Goal: Information Seeking & Learning: Learn about a topic

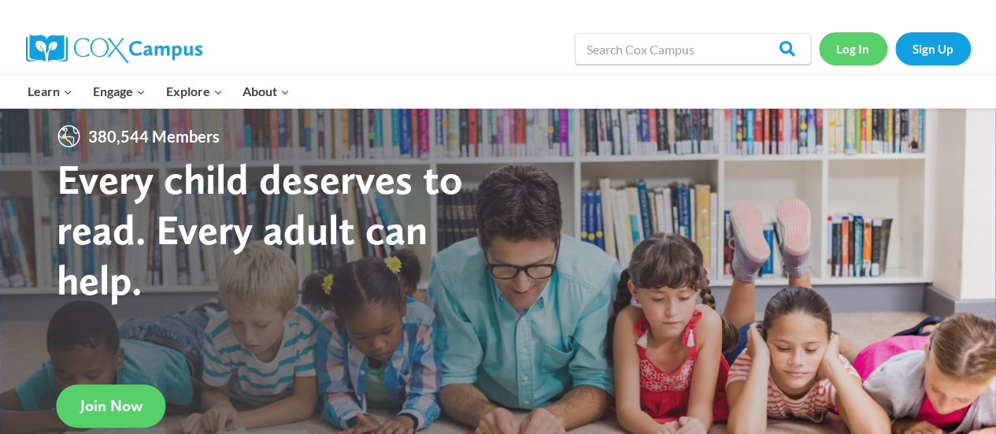
click at [852, 50] on link "Log In" at bounding box center [852, 48] width 68 height 32
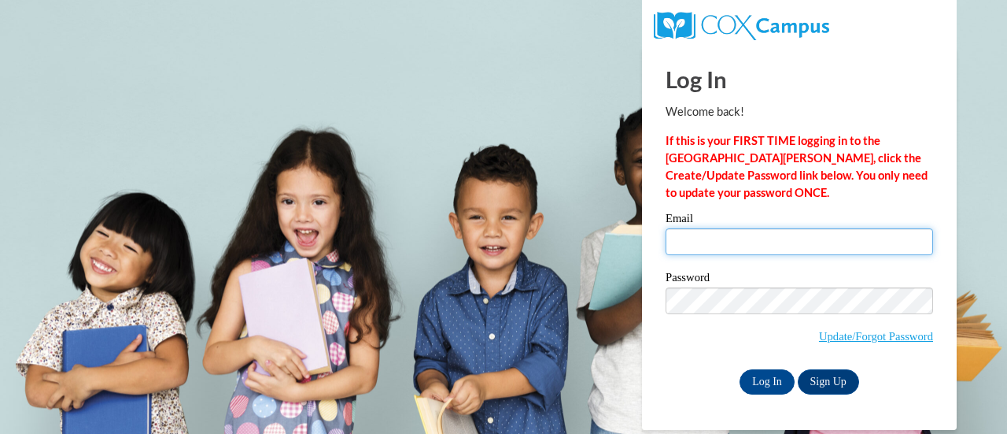
click at [737, 232] on input "Email" at bounding box center [800, 241] width 268 height 27
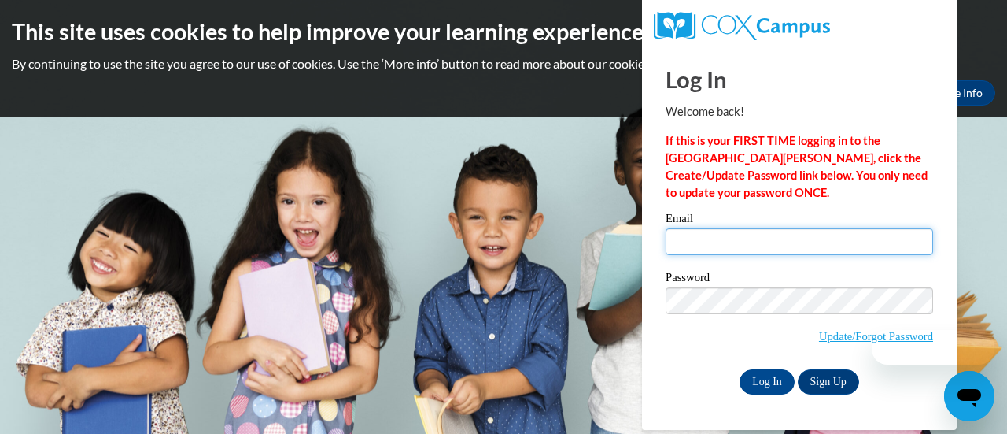
type input "[PERSON_NAME][EMAIL_ADDRESS][DOMAIN_NAME]"
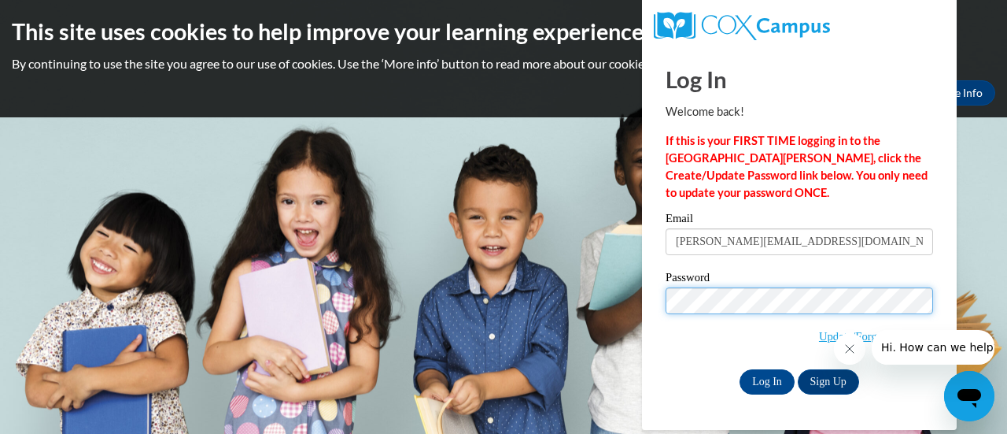
click at [740, 369] on input "Log In" at bounding box center [767, 381] width 55 height 25
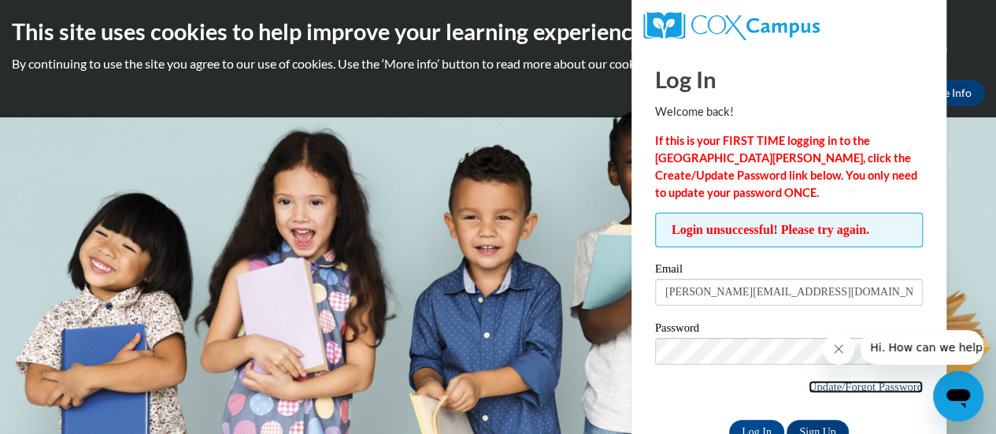
click at [857, 384] on link "Update/Forgot Password" at bounding box center [865, 386] width 114 height 13
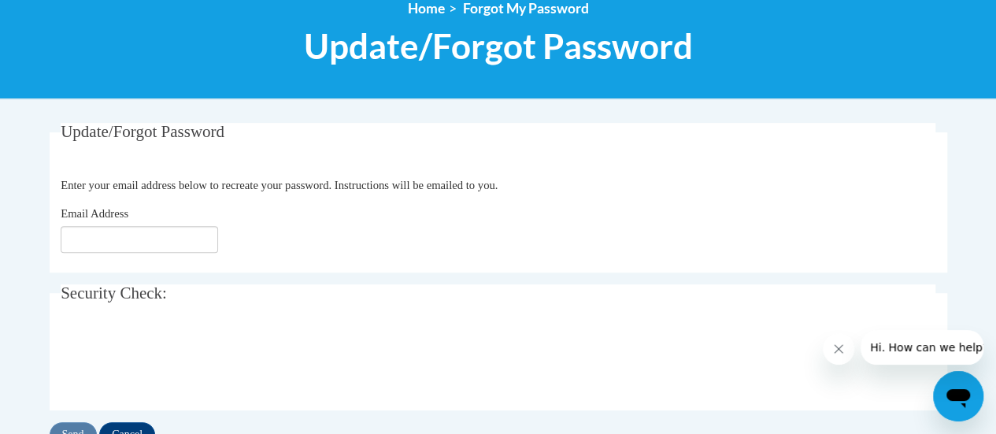
scroll to position [190, 0]
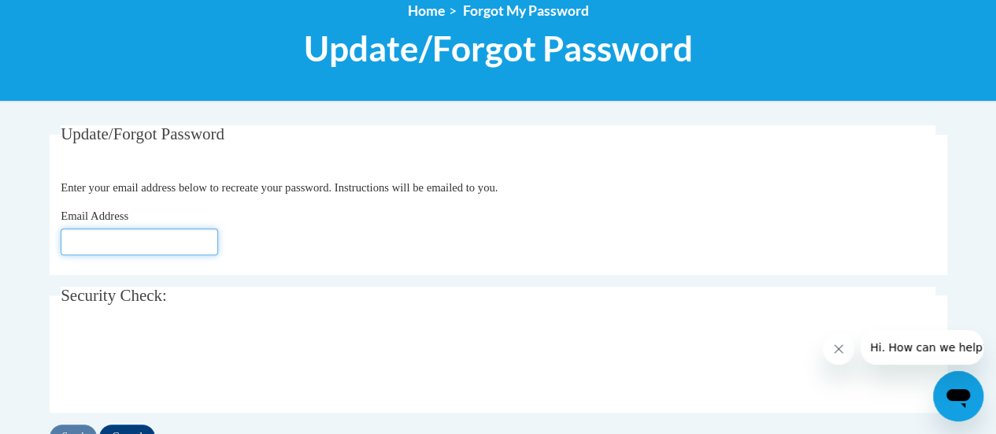
click at [131, 235] on input "Email Address" at bounding box center [139, 241] width 157 height 27
type input "[PERSON_NAME][EMAIL_ADDRESS][DOMAIN_NAME]"
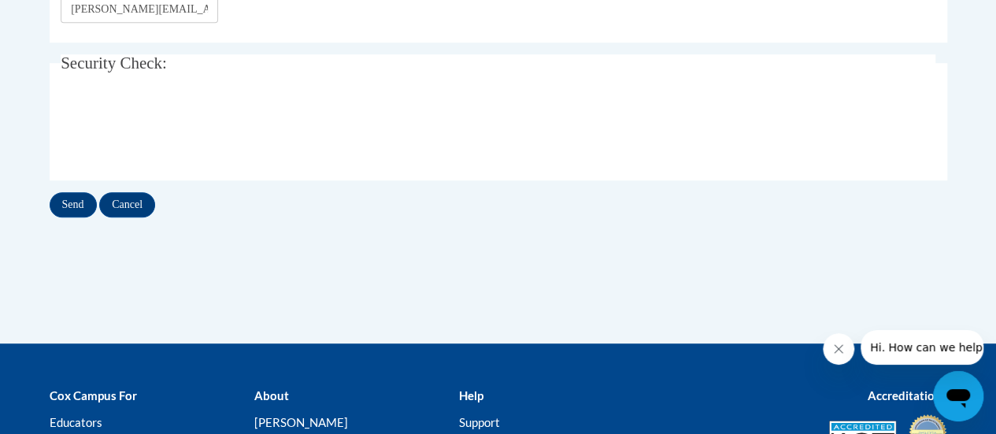
scroll to position [424, 0]
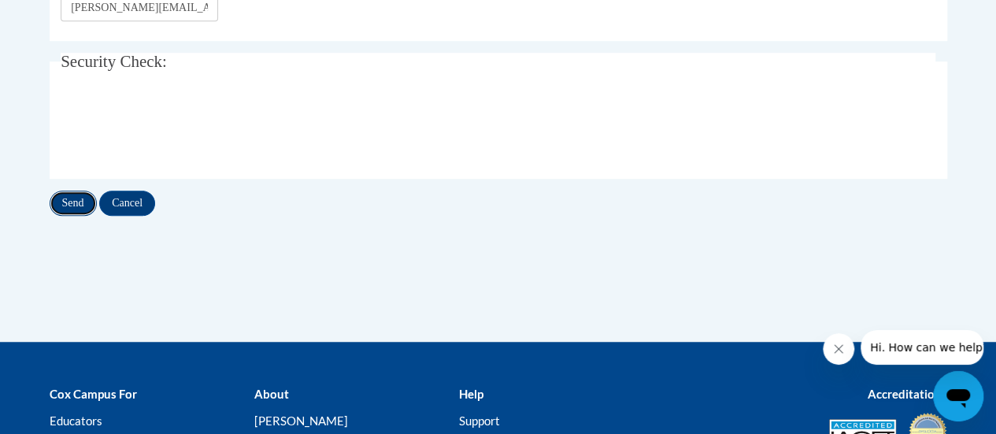
click at [66, 197] on input "Send" at bounding box center [73, 202] width 47 height 25
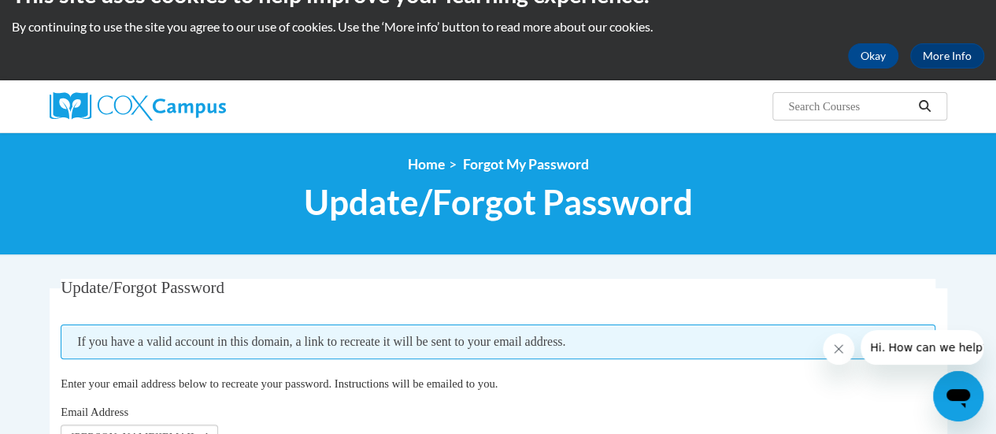
scroll to position [23, 0]
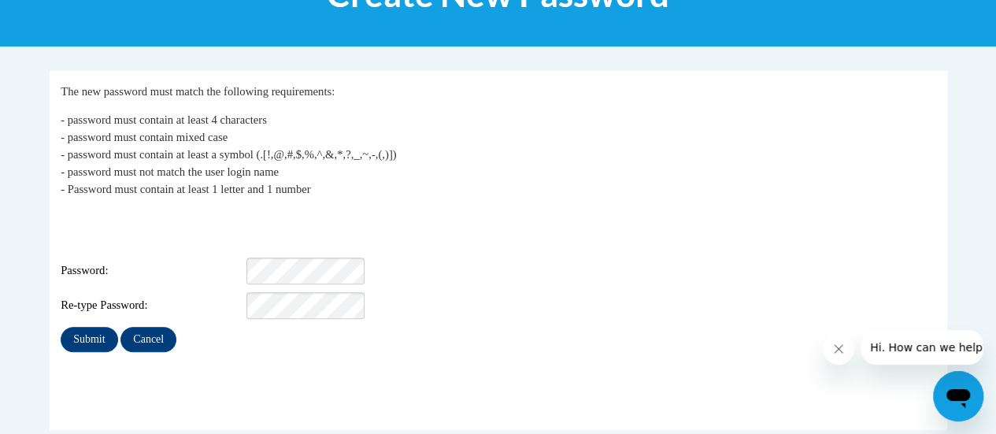
scroll to position [246, 0]
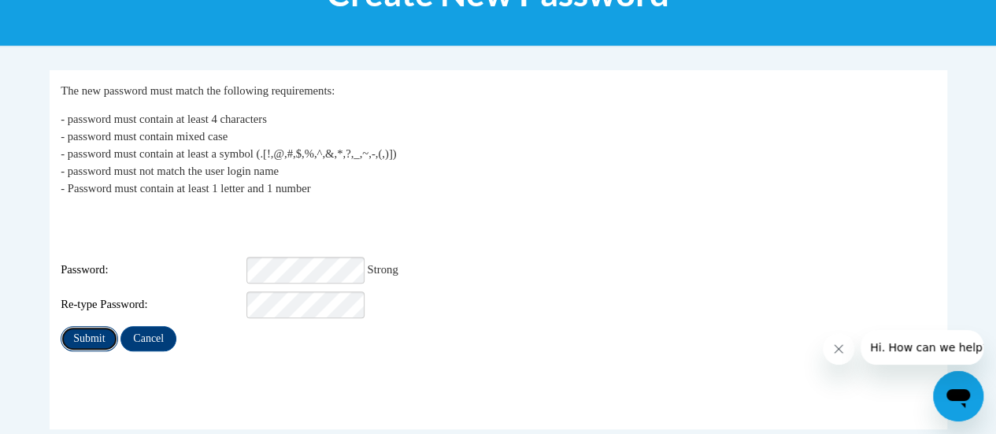
click at [87, 326] on input "Submit" at bounding box center [89, 338] width 57 height 25
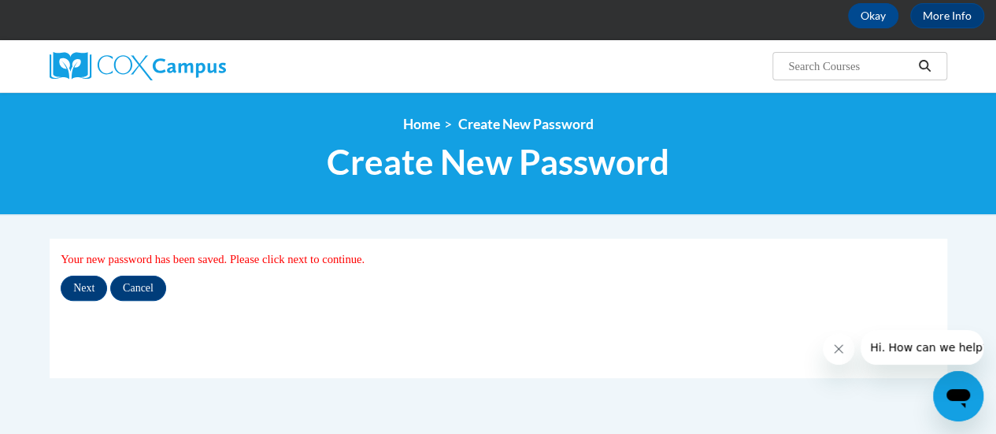
scroll to position [78, 0]
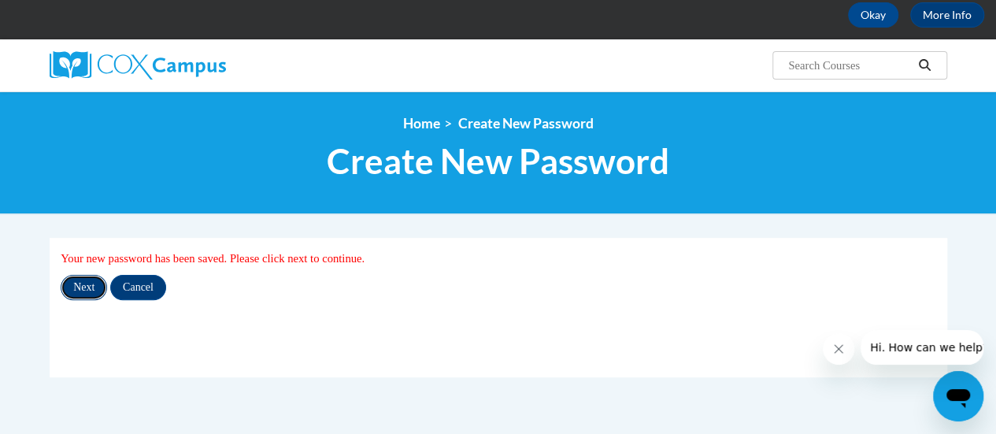
click at [93, 289] on input "Next" at bounding box center [84, 287] width 46 height 25
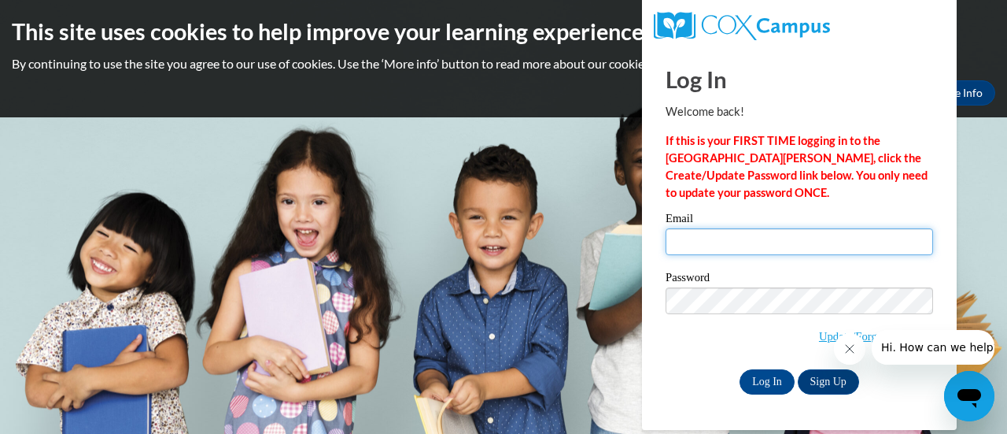
click at [698, 244] on input "Email" at bounding box center [800, 241] width 268 height 27
type input "[PERSON_NAME][EMAIL_ADDRESS][DOMAIN_NAME]"
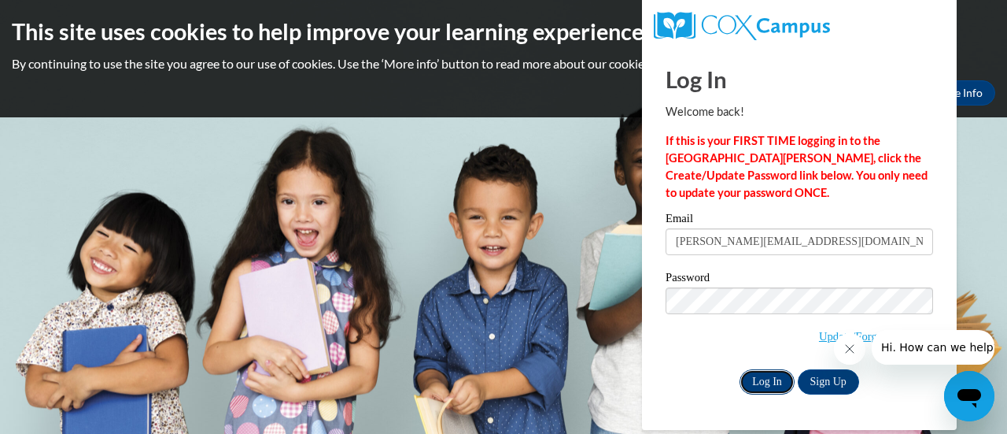
click at [770, 384] on input "Log In" at bounding box center [767, 381] width 55 height 25
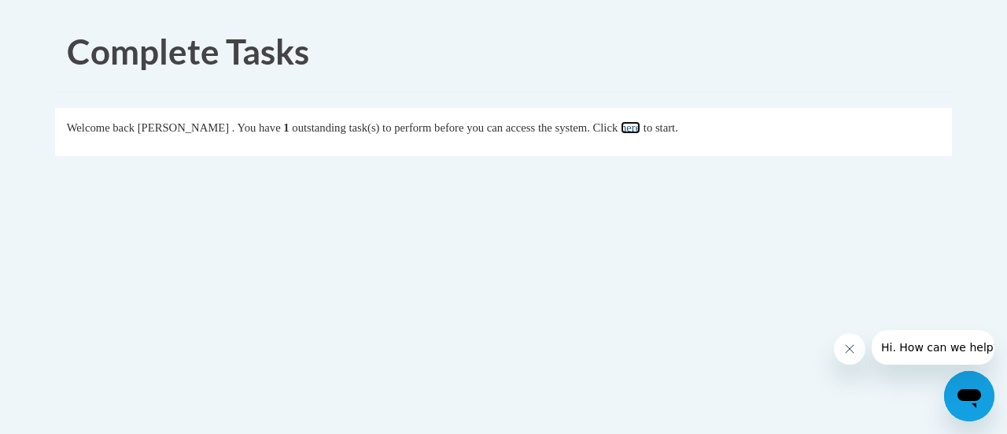
click at [641, 125] on link "here" at bounding box center [631, 127] width 20 height 13
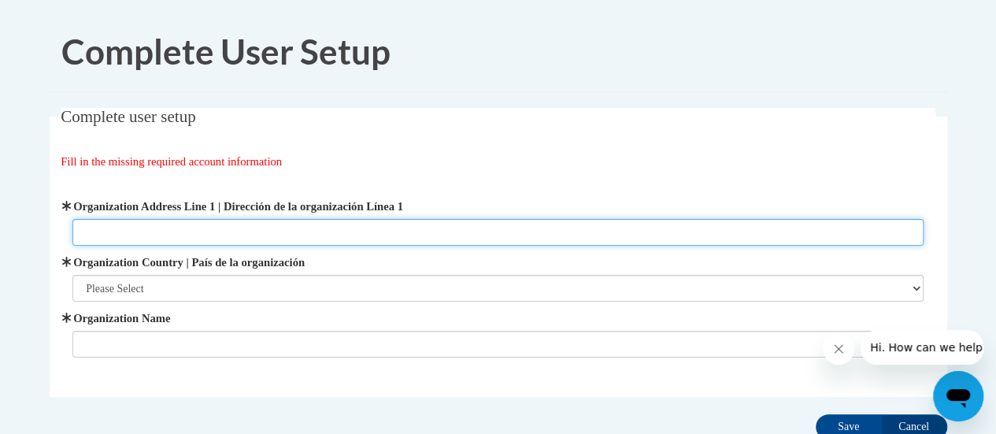
click at [178, 227] on input "Organization Address Line 1 | Dirección de la organización Línea 1" at bounding box center [497, 232] width 851 height 27
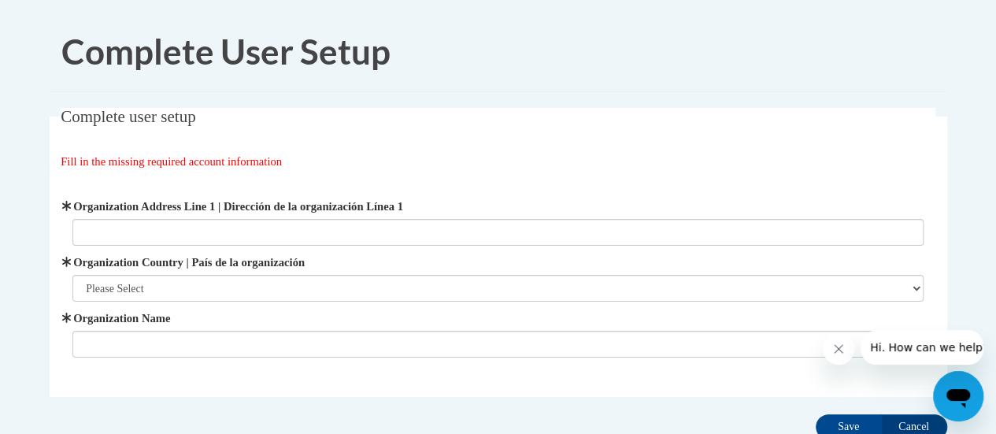
click at [510, 146] on fieldset "Complete user setup Fill in the missing required account information User Profi…" at bounding box center [498, 252] width 897 height 289
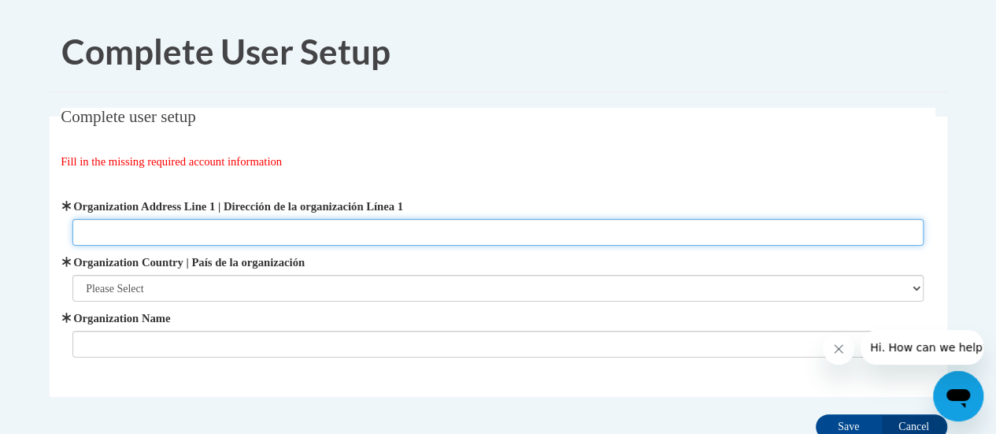
click at [187, 226] on input "Organization Address Line 1 | Dirección de la organización Línea 1" at bounding box center [497, 232] width 851 height 27
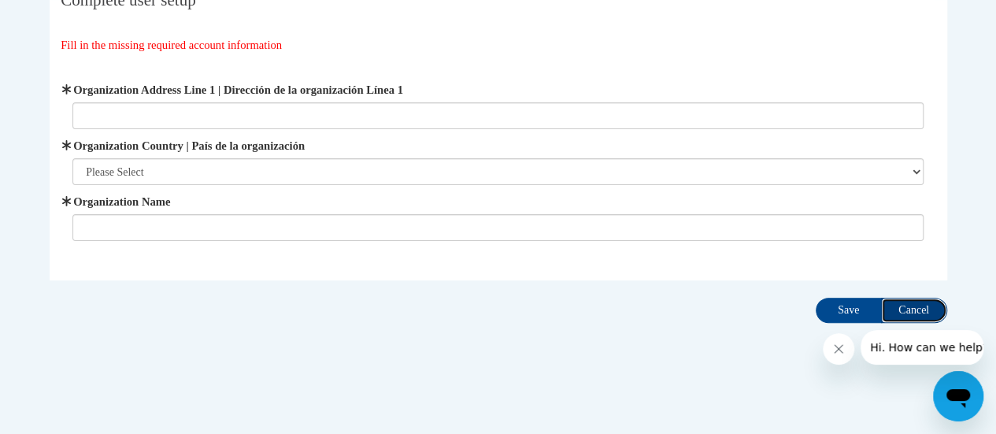
click at [910, 313] on input "Cancel" at bounding box center [914, 309] width 66 height 25
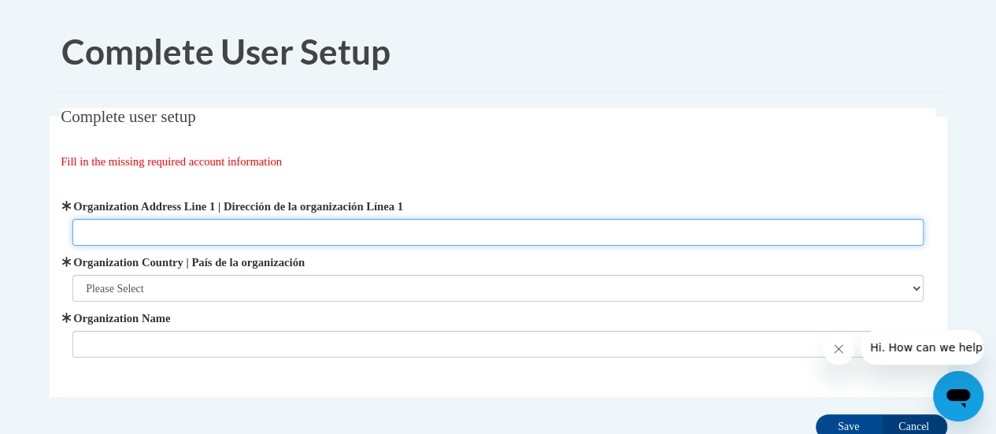
click at [96, 220] on input "Organization Address Line 1 | Dirección de la organización Línea 1" at bounding box center [497, 232] width 851 height 27
type input "[STREET_ADDRESS]"
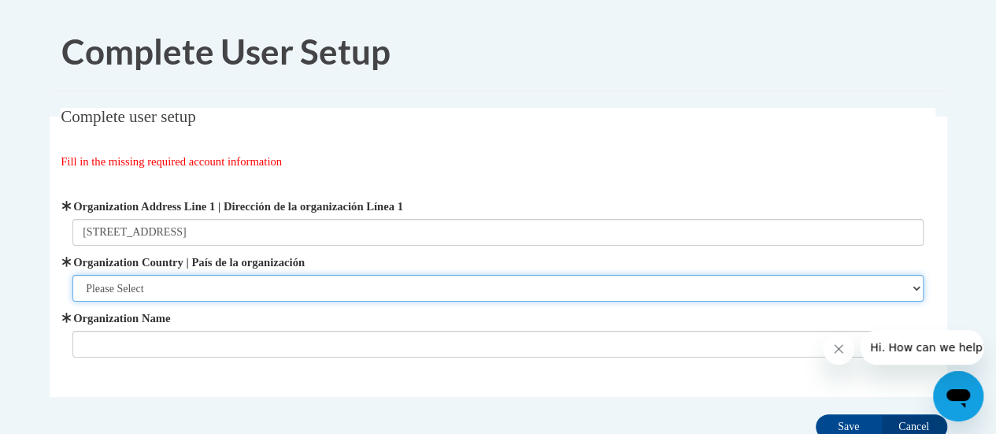
click at [164, 294] on select "Please Select [GEOGRAPHIC_DATA] | [GEOGRAPHIC_DATA] Outside of [GEOGRAPHIC_DATA…" at bounding box center [497, 288] width 851 height 27
select select "ad49bcad-a171-4b2e-b99c-48b446064914"
click at [72, 275] on select "Please Select [GEOGRAPHIC_DATA] | [GEOGRAPHIC_DATA] Outside of [GEOGRAPHIC_DATA…" at bounding box center [497, 288] width 851 height 27
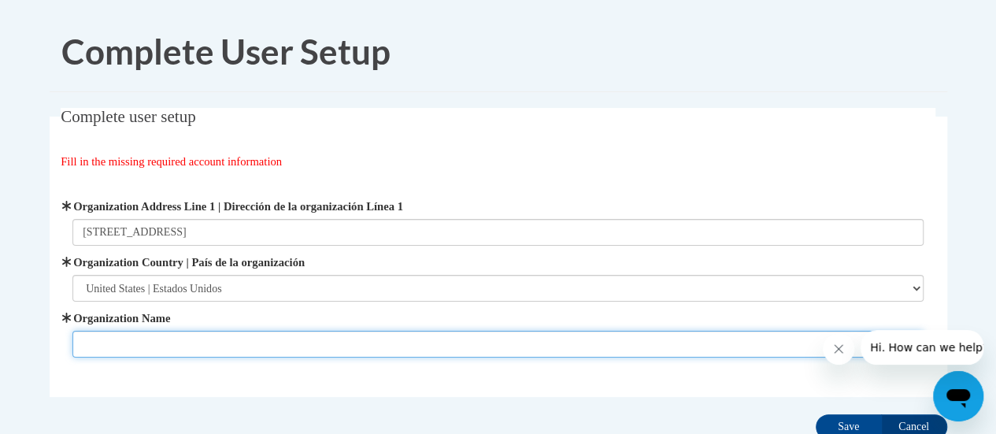
click at [164, 338] on input "Organization Name" at bounding box center [497, 344] width 851 height 27
type input "[PERSON_NAME][GEOGRAPHIC_DATA]"
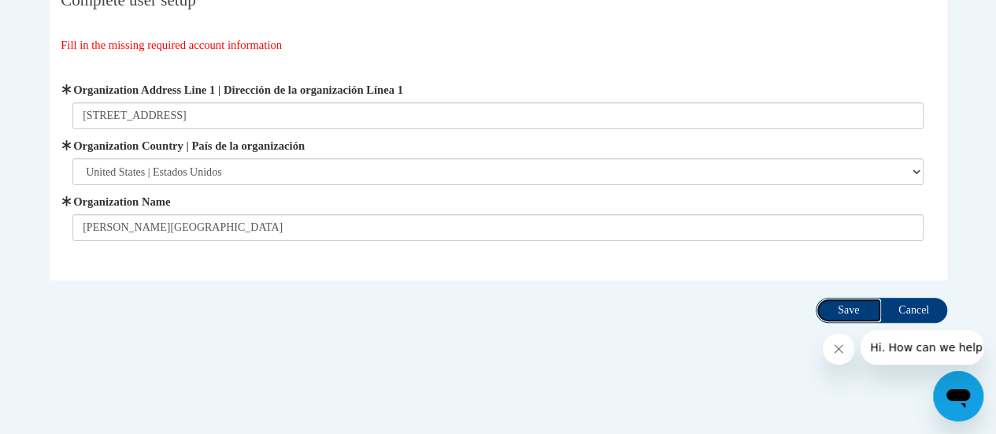
click at [837, 306] on input "Save" at bounding box center [848, 309] width 66 height 25
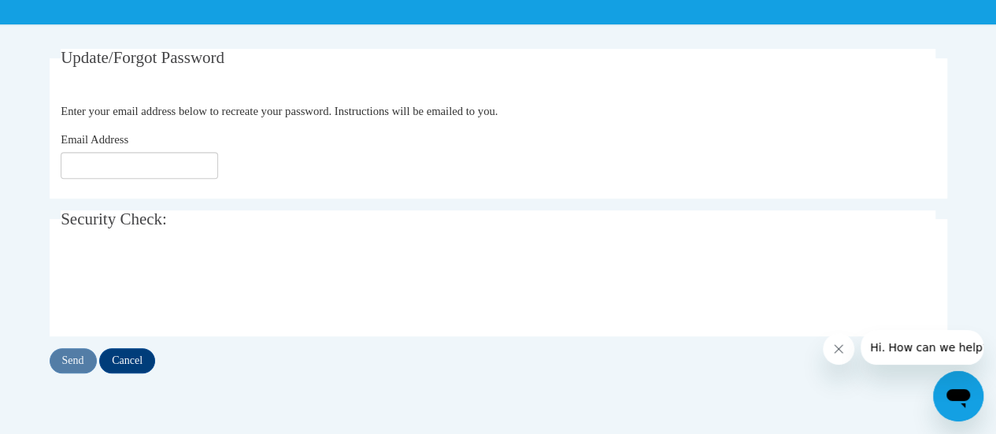
scroll to position [268, 0]
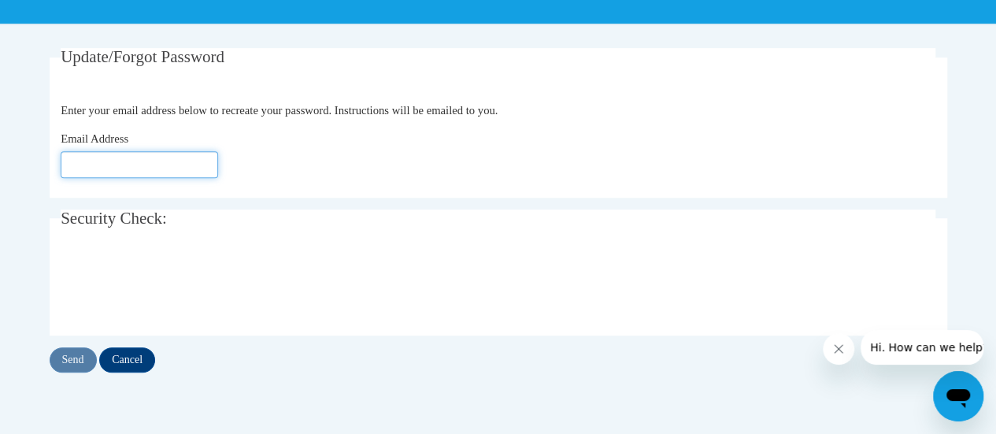
click at [190, 169] on input "Email Address" at bounding box center [139, 164] width 157 height 27
type input "[PERSON_NAME][EMAIL_ADDRESS][DOMAIN_NAME]"
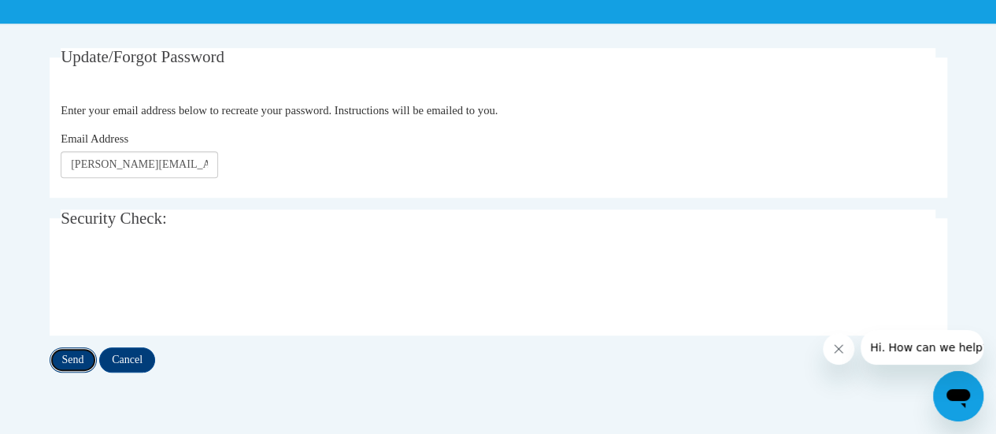
click at [71, 361] on input "Send" at bounding box center [73, 359] width 47 height 25
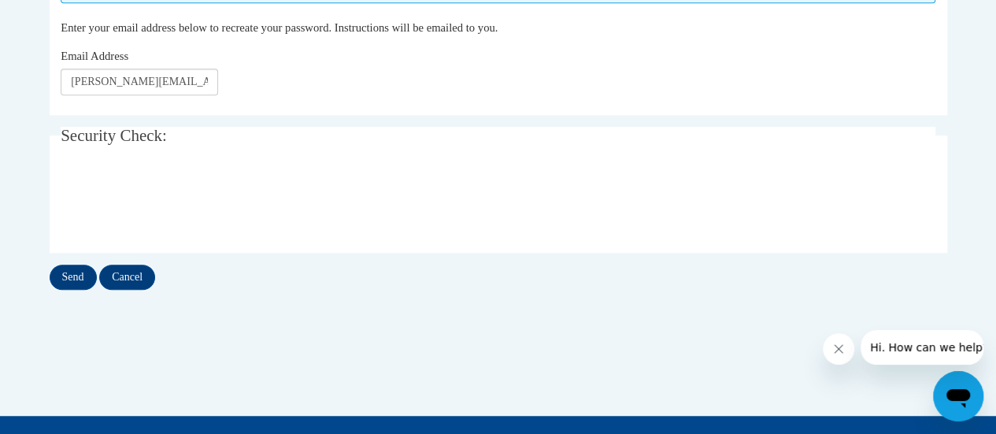
scroll to position [394, 0]
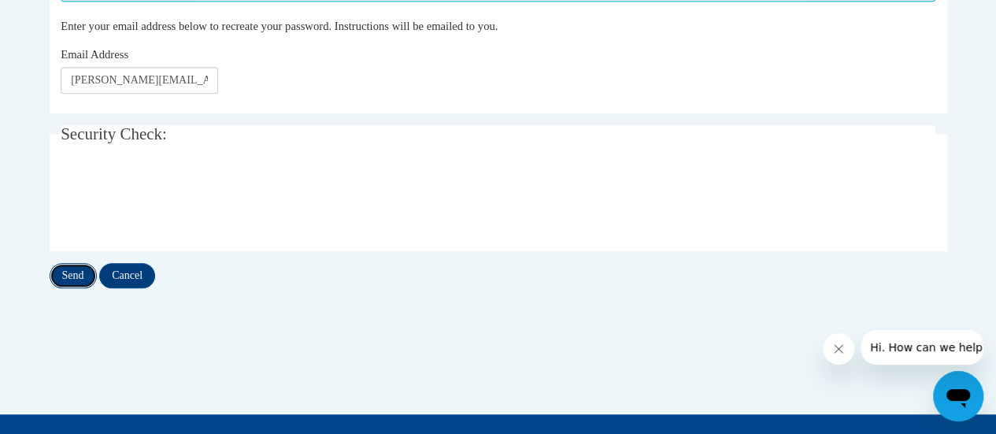
click at [65, 273] on input "Send" at bounding box center [73, 275] width 47 height 25
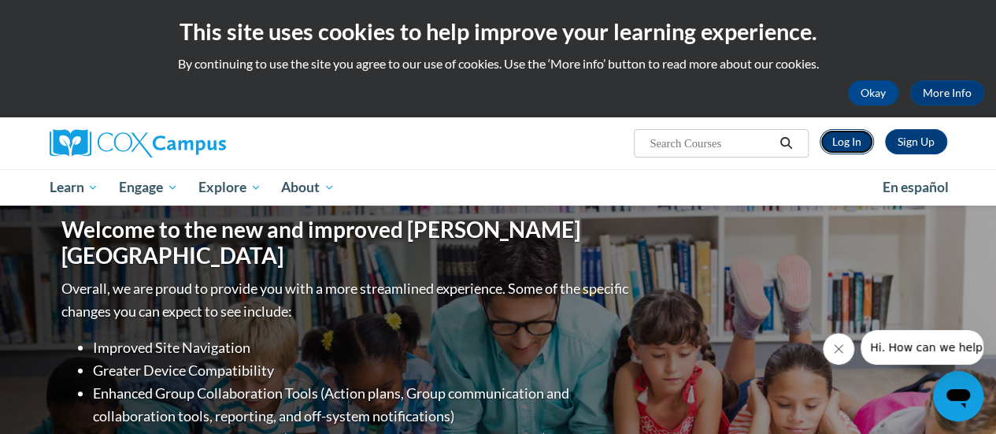
click at [849, 148] on link "Log In" at bounding box center [846, 141] width 54 height 25
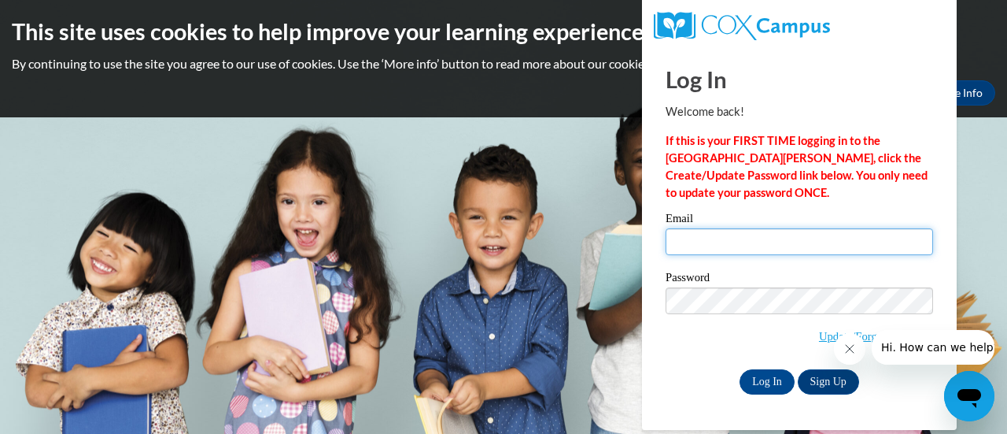
click at [694, 239] on input "Email" at bounding box center [800, 241] width 268 height 27
type input "laura.velezaleman@rusd.org"
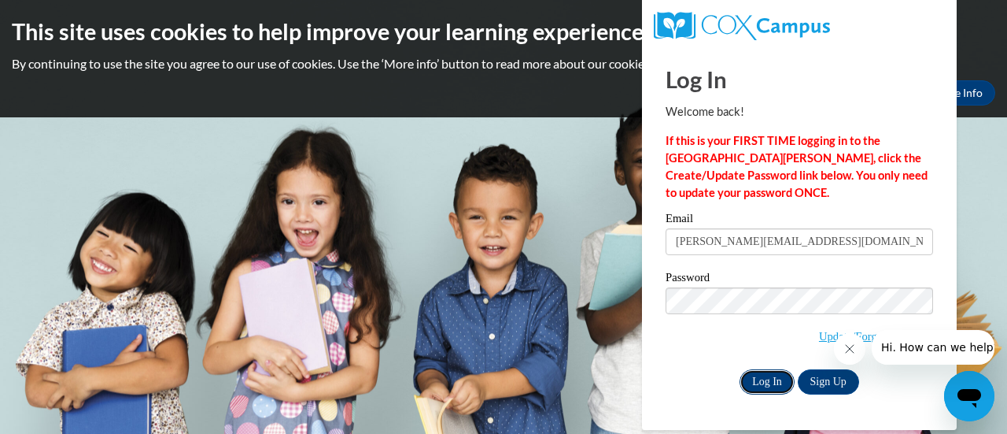
click at [762, 382] on input "Log In" at bounding box center [767, 381] width 55 height 25
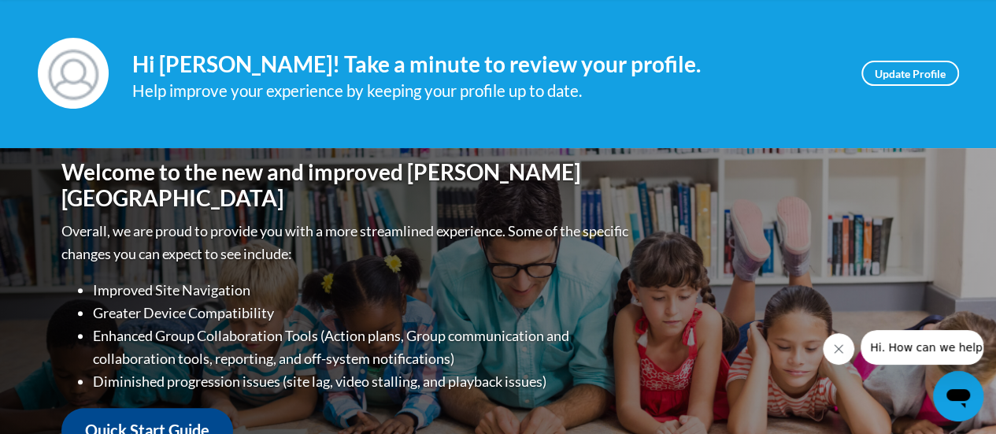
scroll to position [206, 0]
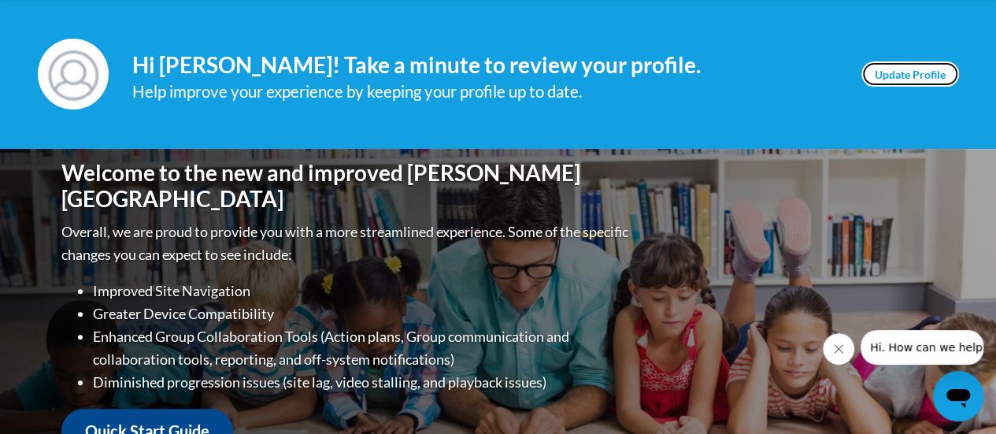
click at [908, 69] on link "Update Profile" at bounding box center [910, 73] width 98 height 25
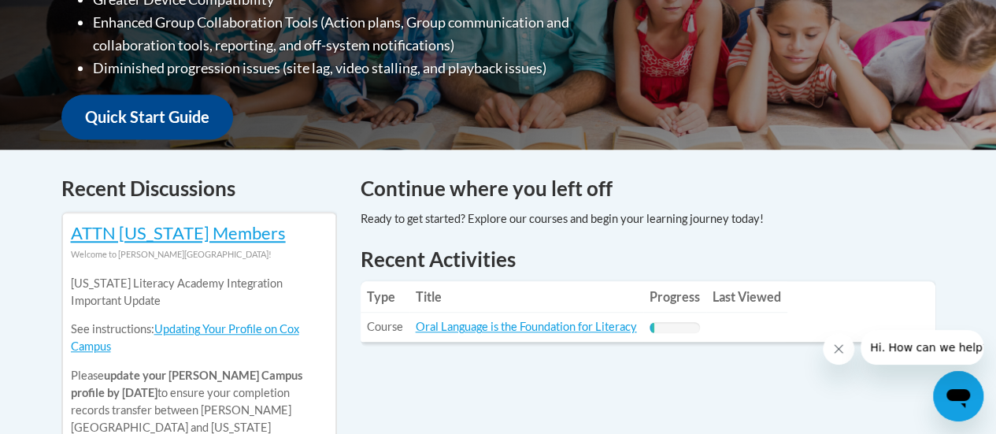
scroll to position [521, 0]
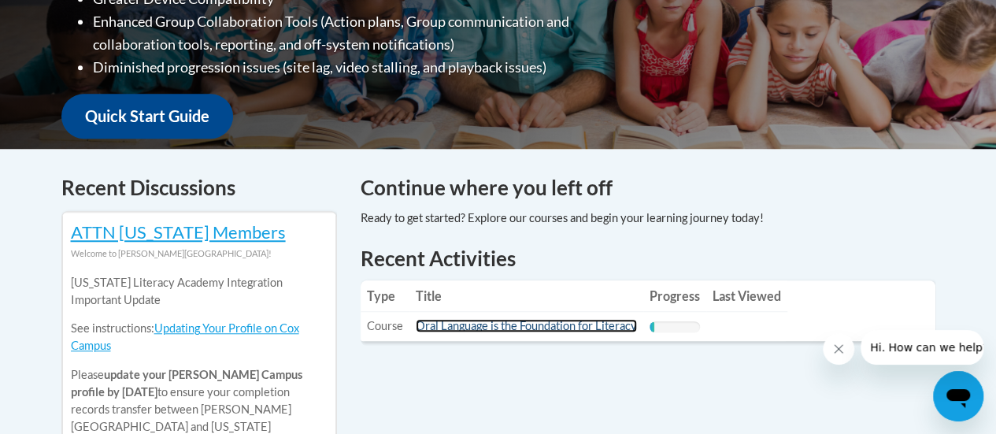
click at [493, 328] on link "Oral Language is the Foundation for Literacy" at bounding box center [526, 325] width 221 height 13
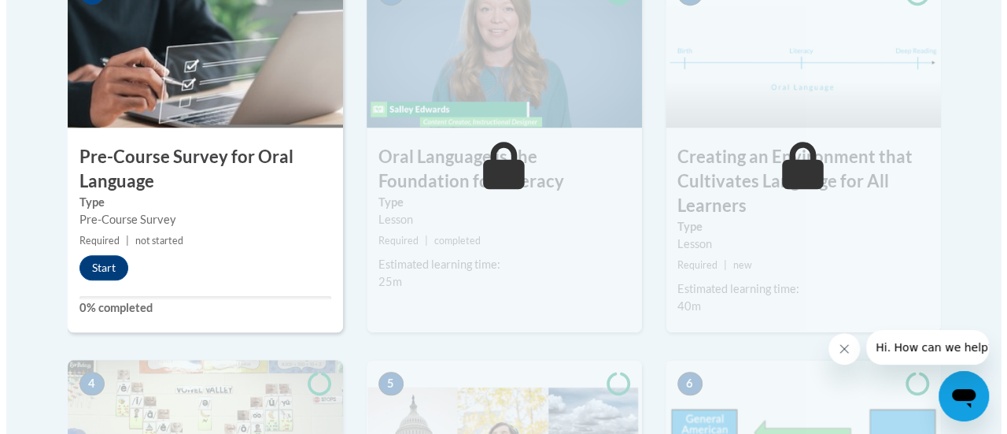
scroll to position [596, 0]
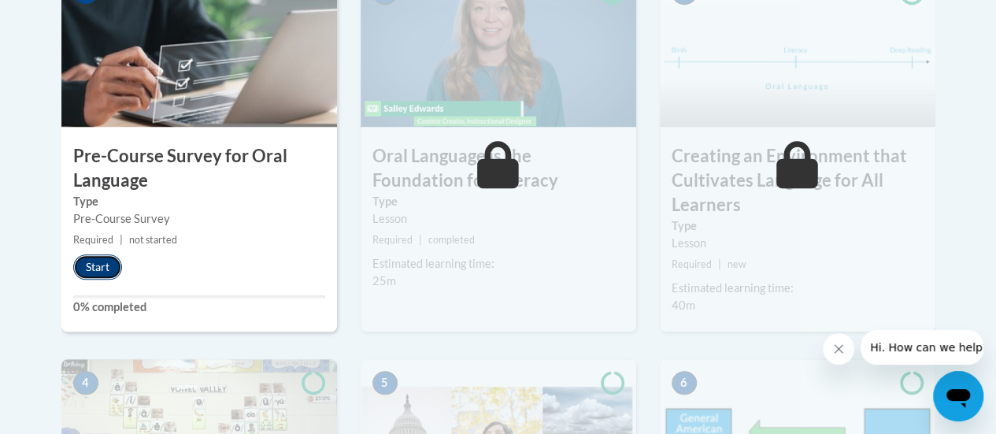
click at [91, 265] on button "Start" at bounding box center [97, 266] width 49 height 25
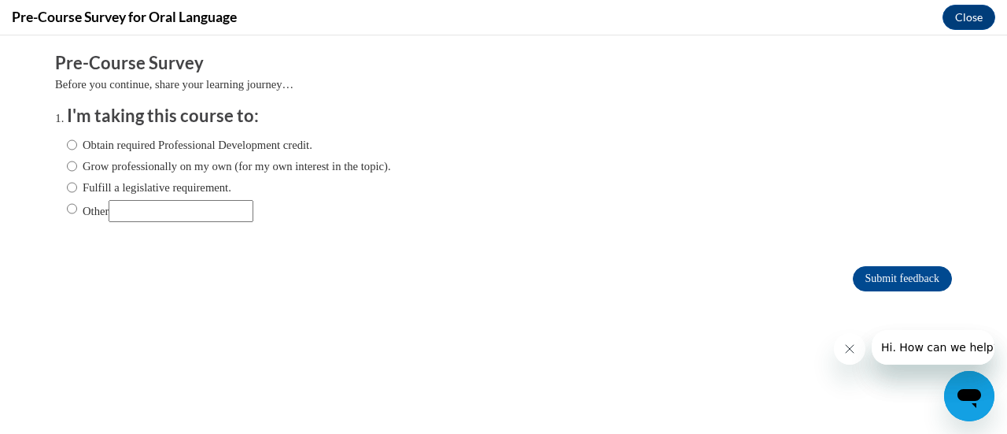
scroll to position [0, 0]
click at [67, 147] on input "Obtain required Professional Development credit." at bounding box center [72, 144] width 10 height 17
radio input "true"
click at [883, 277] on input "Submit feedback" at bounding box center [902, 278] width 99 height 25
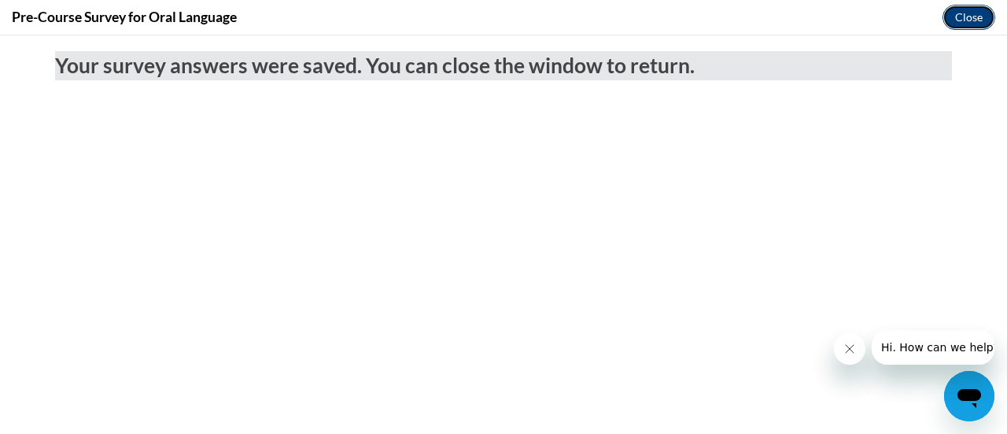
click at [963, 17] on button "Close" at bounding box center [969, 17] width 53 height 25
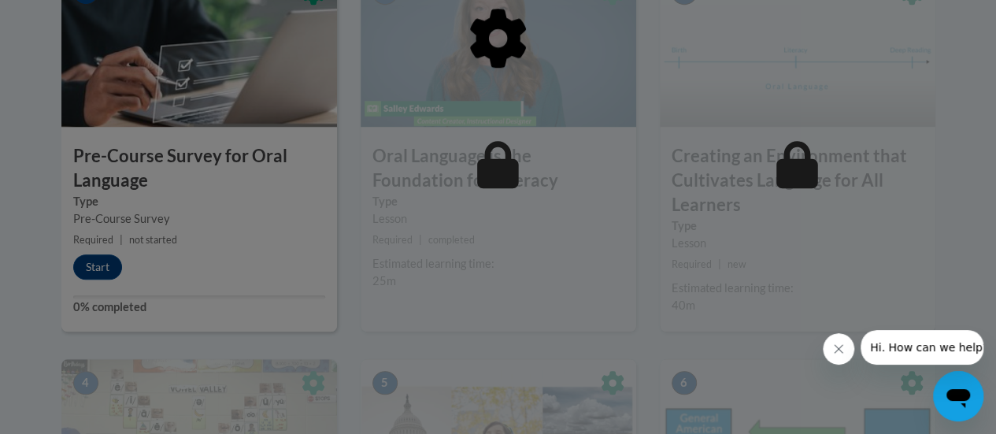
click at [97, 264] on div at bounding box center [498, 118] width 874 height 299
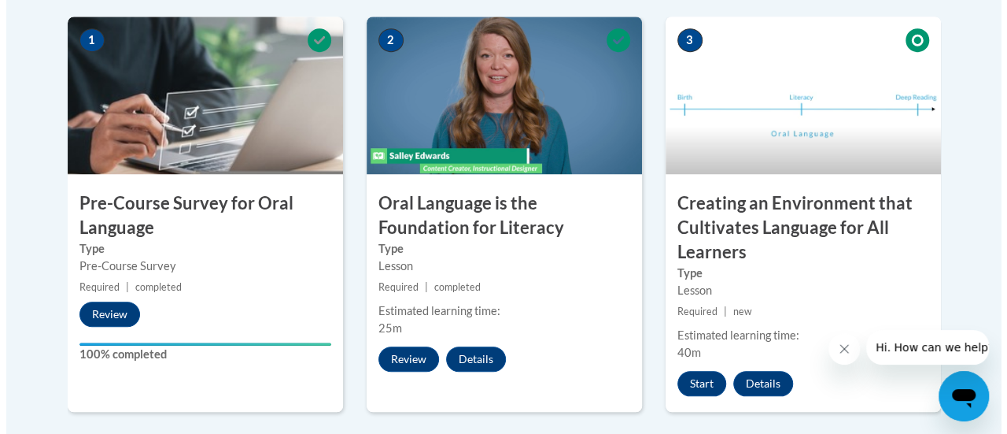
scroll to position [552, 0]
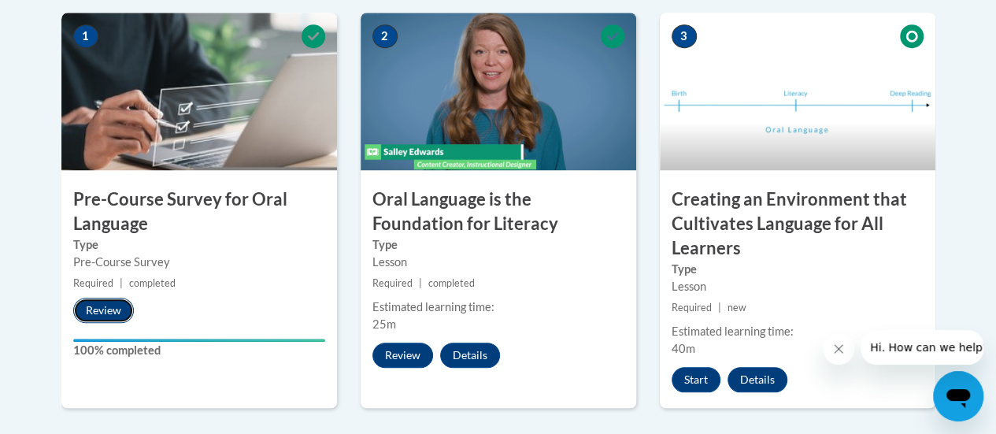
click at [94, 302] on button "Review" at bounding box center [103, 309] width 61 height 25
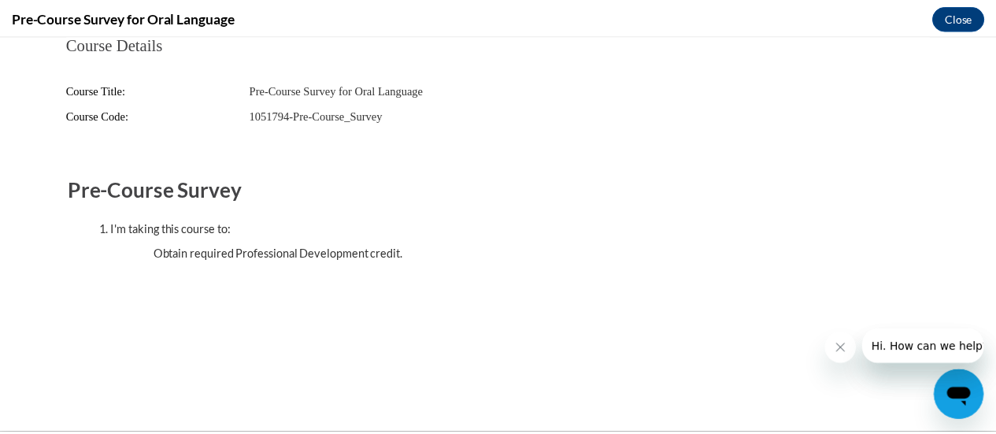
scroll to position [0, 0]
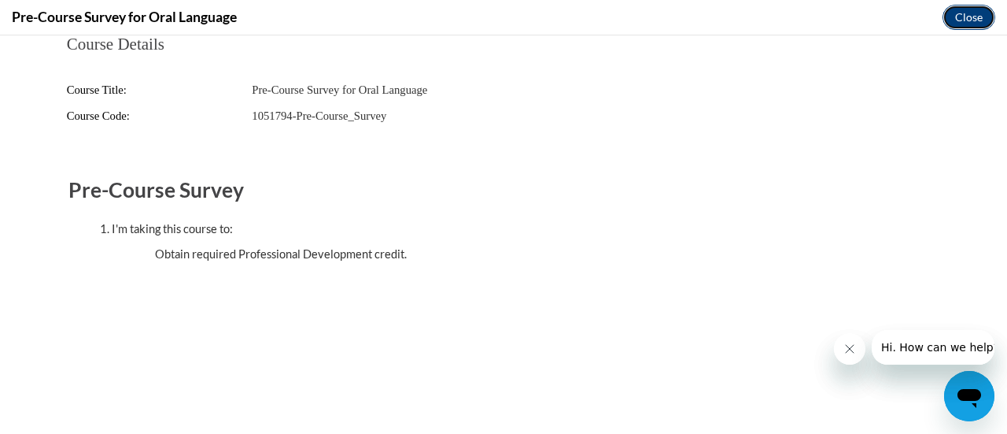
click at [977, 20] on button "Close" at bounding box center [969, 17] width 53 height 25
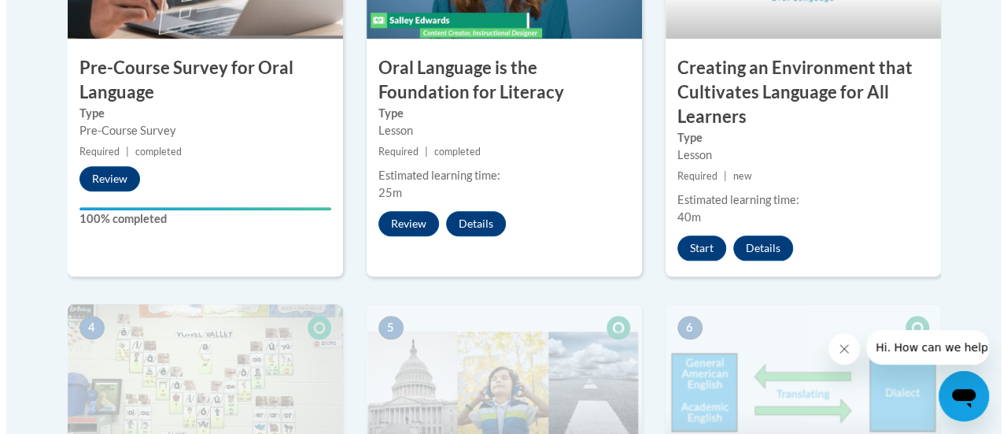
scroll to position [674, 0]
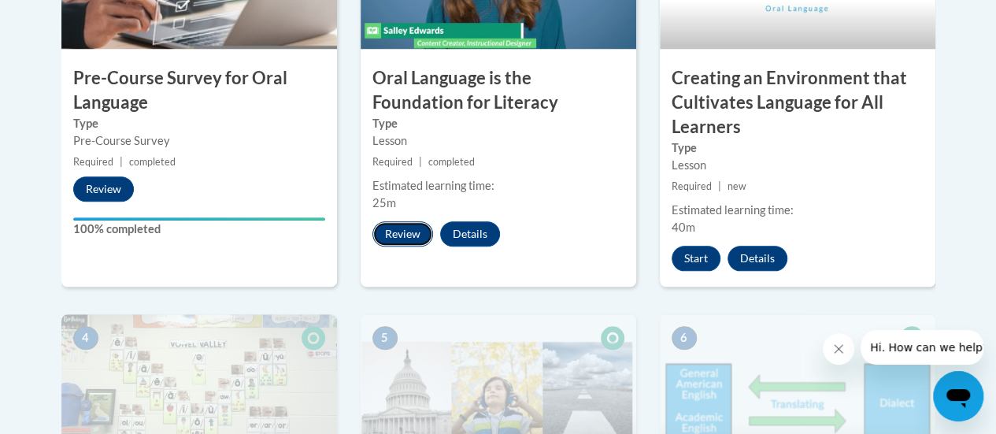
click at [403, 233] on button "Review" at bounding box center [402, 233] width 61 height 25
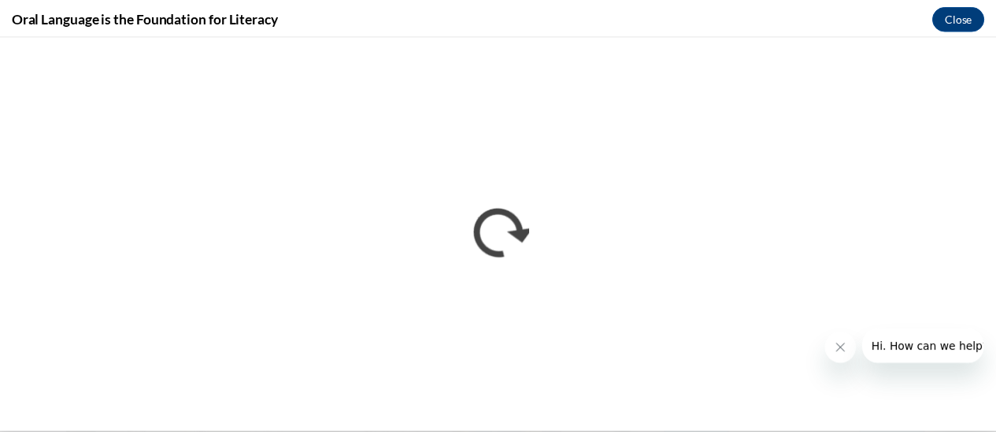
scroll to position [0, 0]
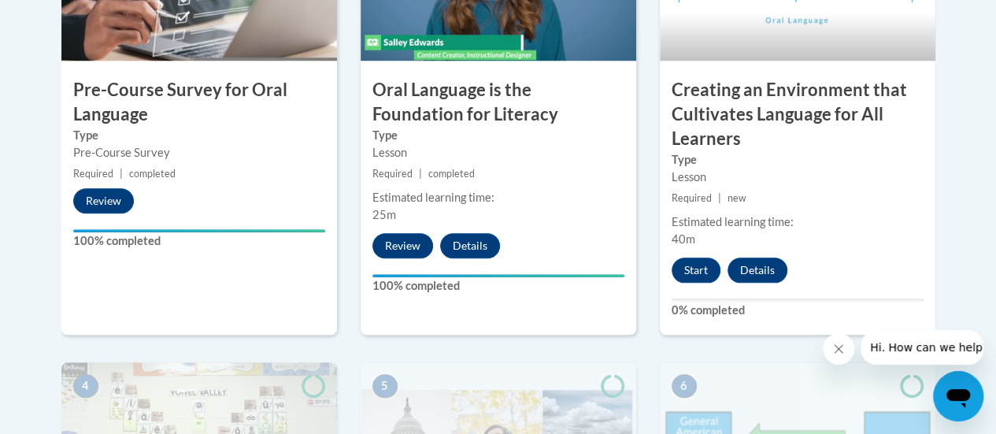
scroll to position [657, 0]
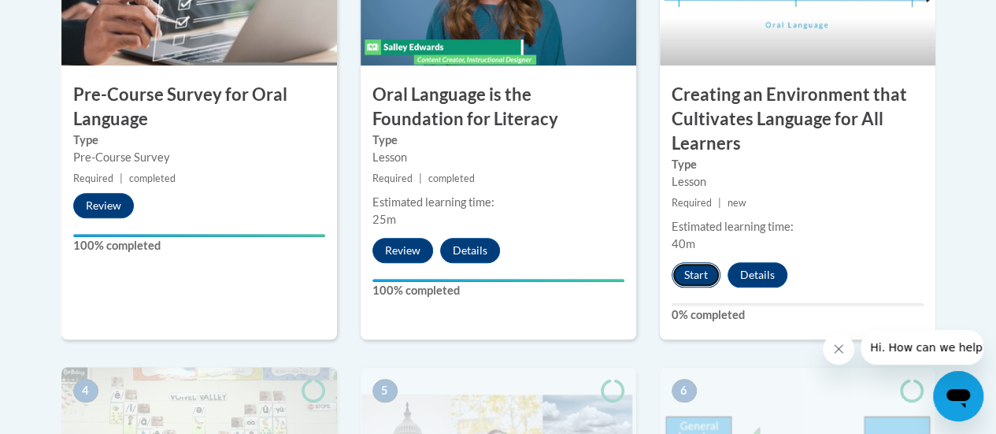
click at [694, 278] on button "Start" at bounding box center [695, 274] width 49 height 25
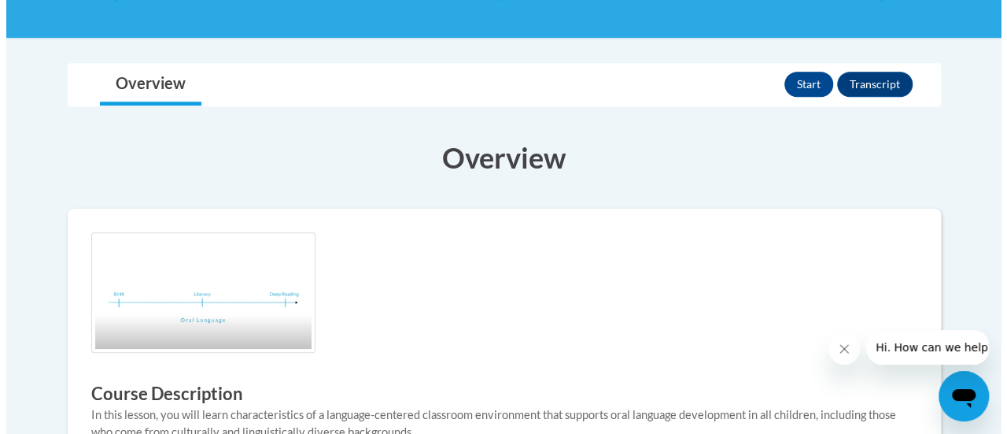
scroll to position [371, 0]
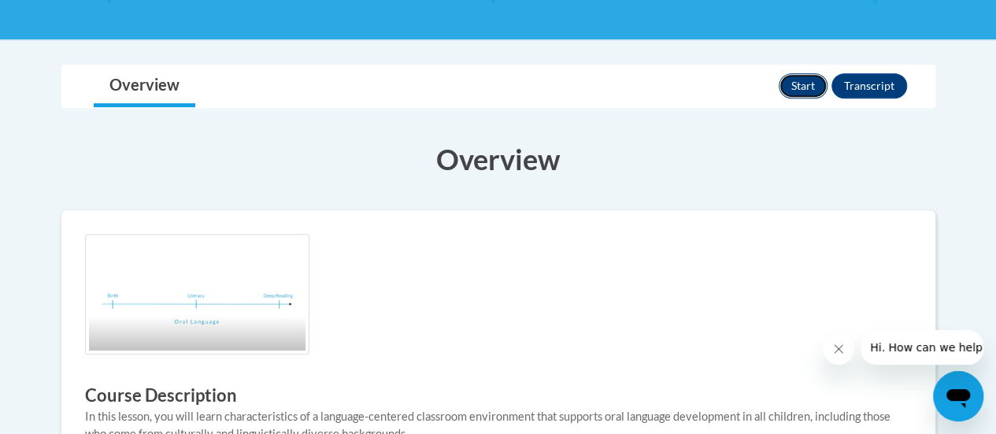
click at [803, 79] on button "Start" at bounding box center [802, 85] width 49 height 25
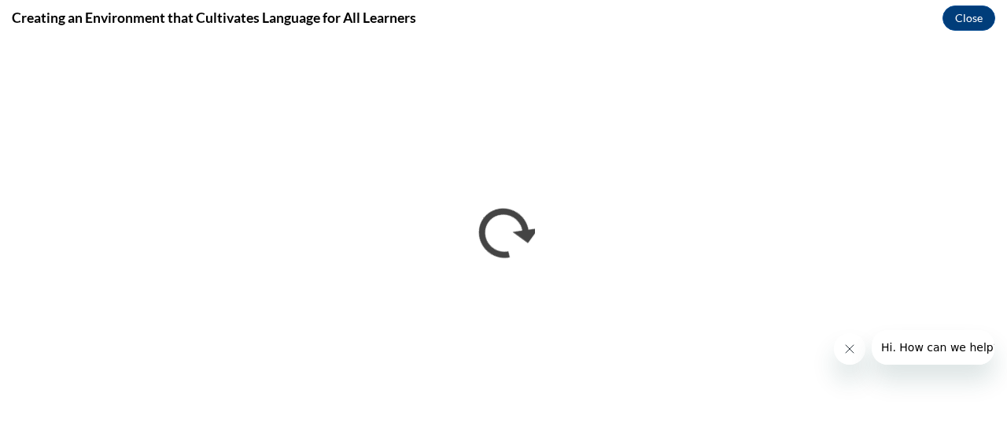
scroll to position [0, 0]
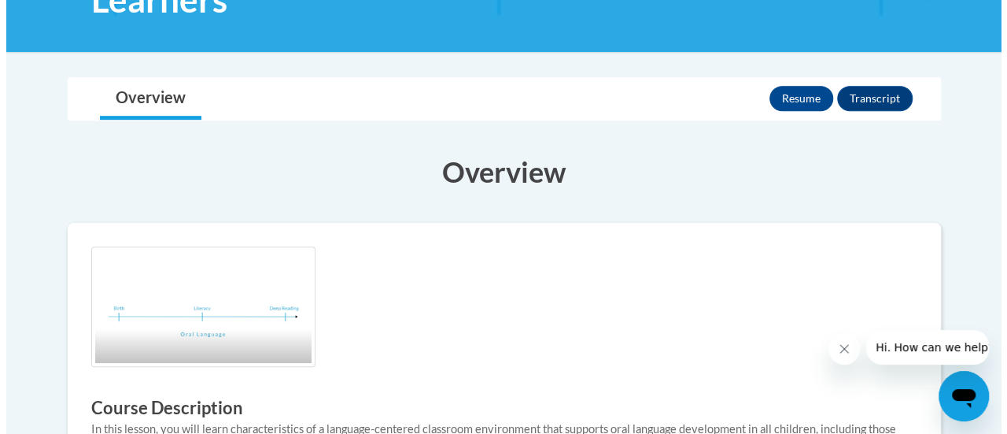
scroll to position [353, 0]
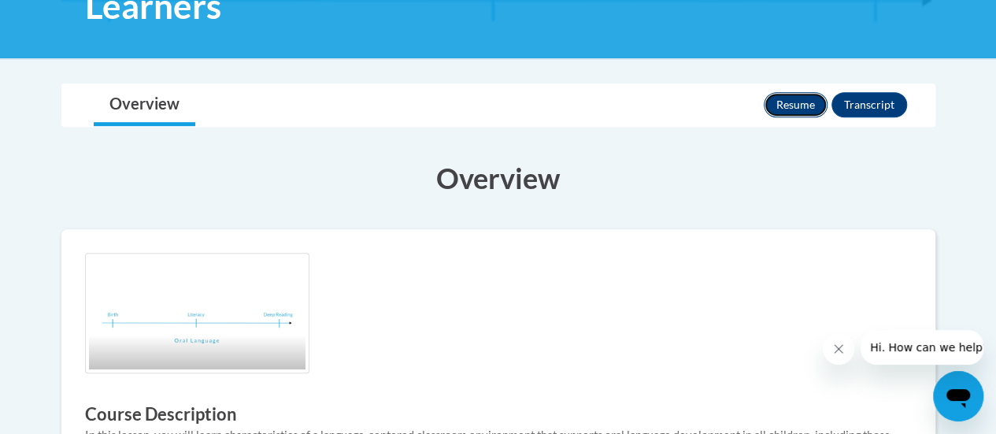
click at [796, 100] on button "Resume" at bounding box center [795, 104] width 64 height 25
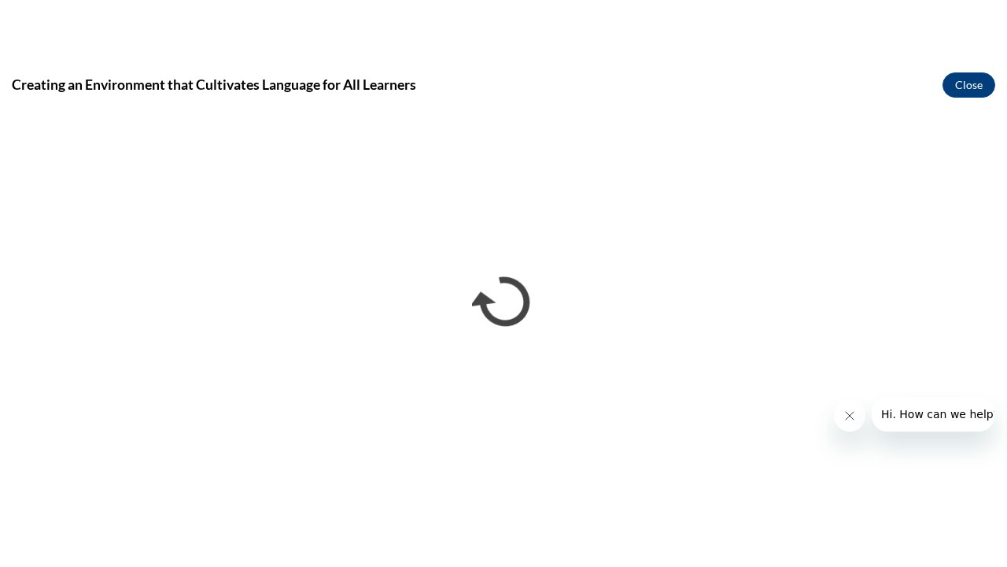
scroll to position [0, 0]
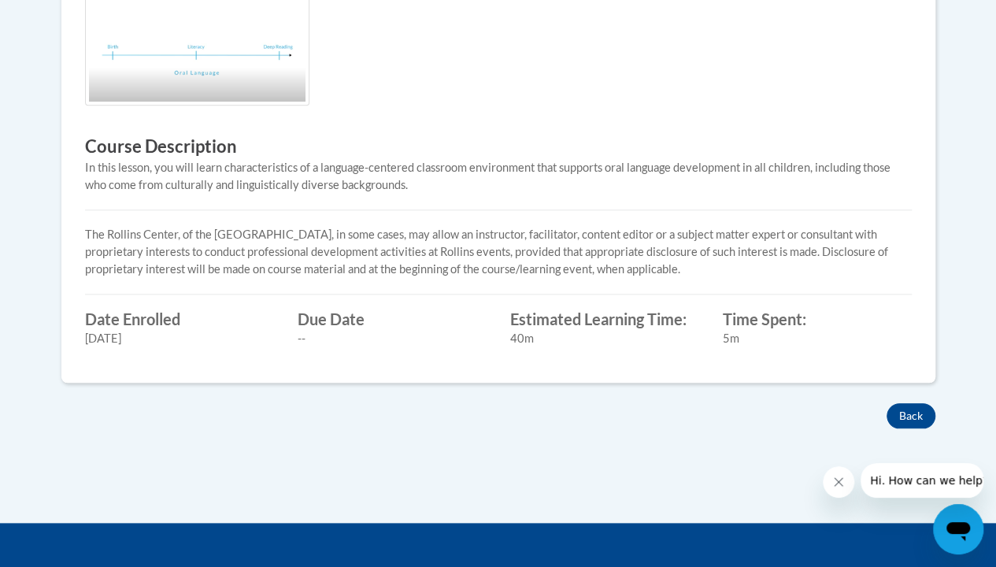
scroll to position [713, 0]
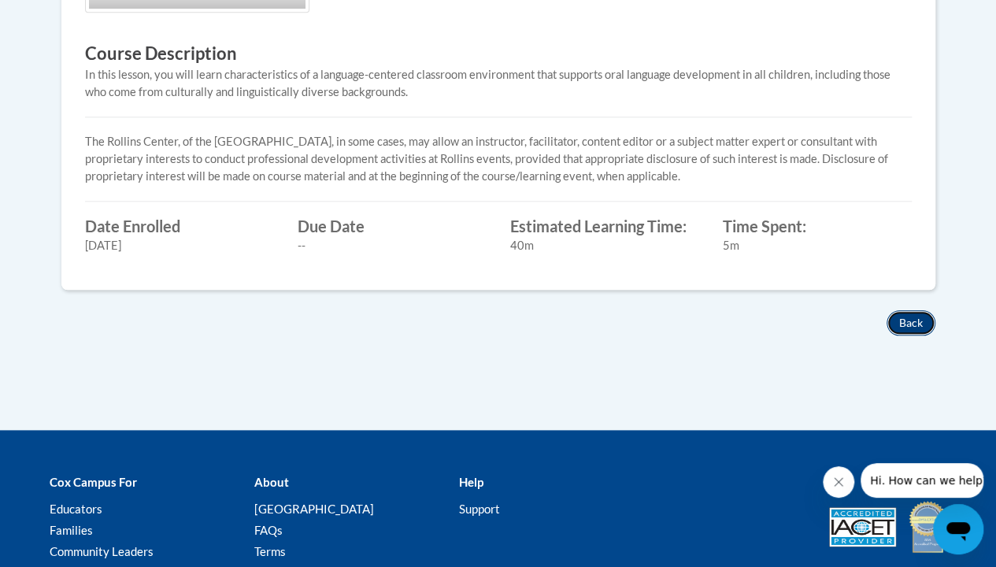
click at [900, 318] on button "Back" at bounding box center [910, 322] width 49 height 25
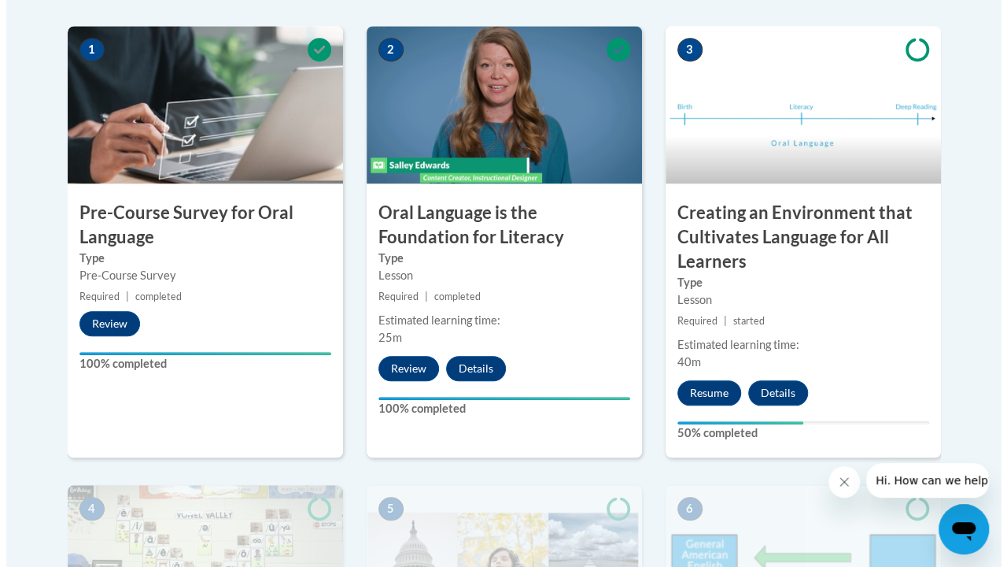
scroll to position [551, 0]
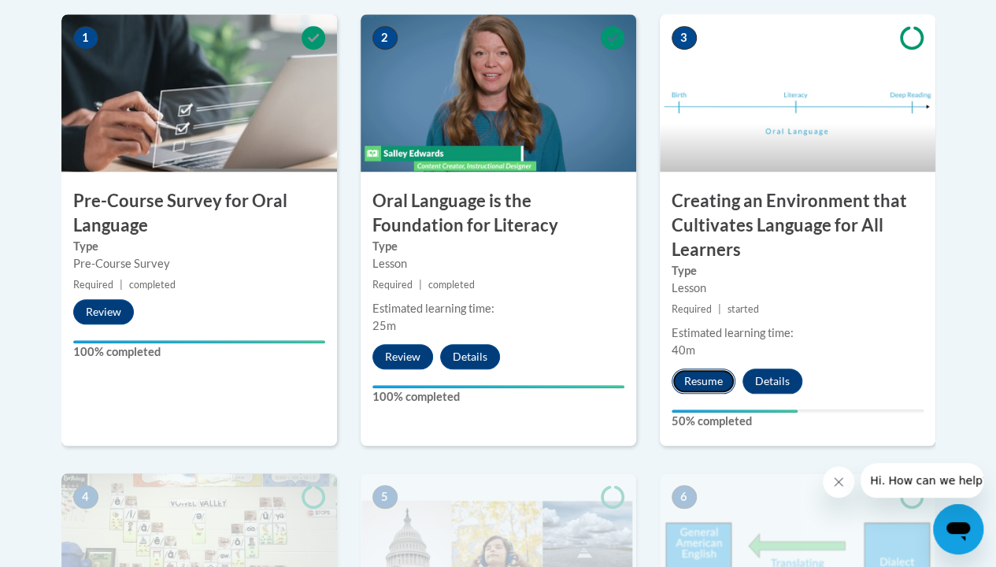
click at [702, 380] on button "Resume" at bounding box center [703, 380] width 64 height 25
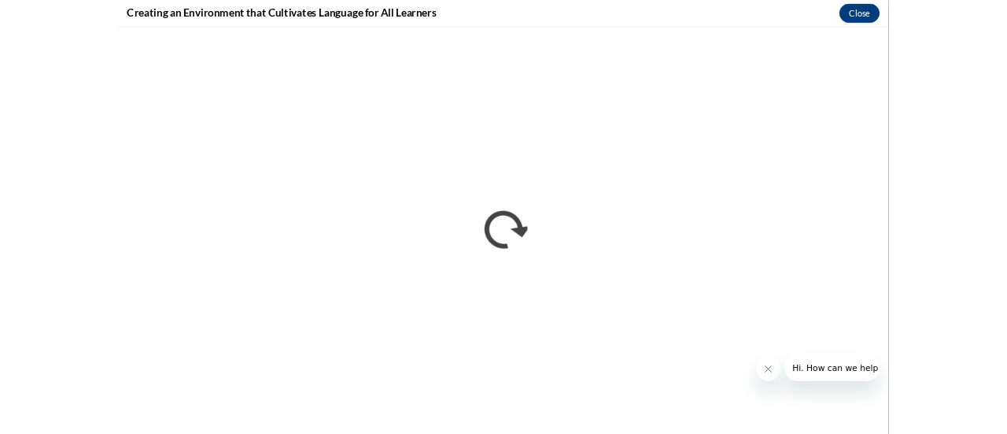
scroll to position [0, 0]
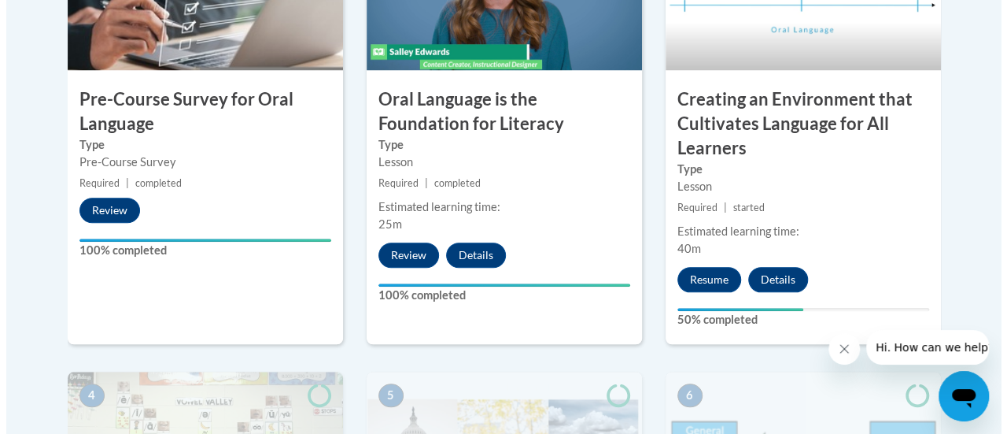
scroll to position [672, 0]
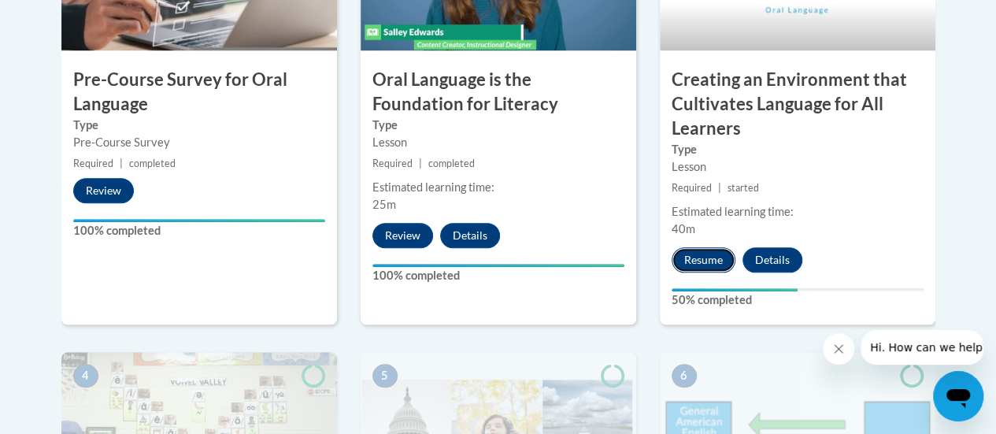
click at [696, 257] on button "Resume" at bounding box center [703, 259] width 64 height 25
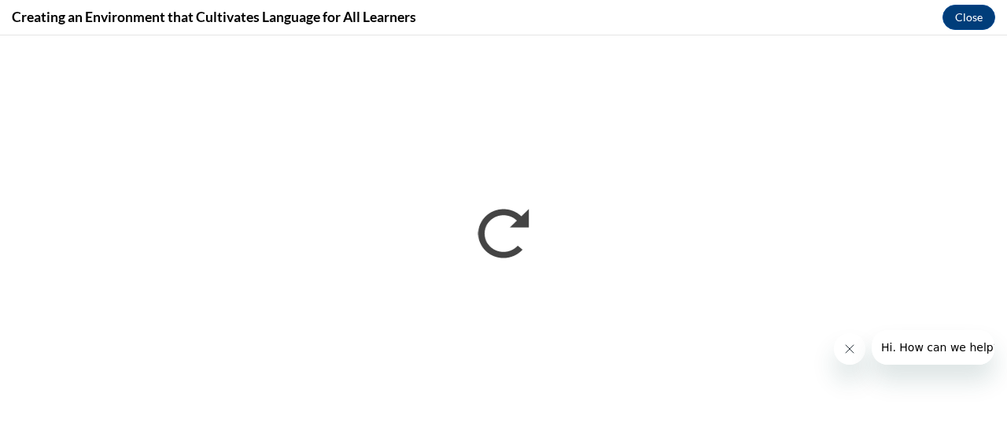
scroll to position [0, 0]
click at [976, 20] on button "Close" at bounding box center [969, 17] width 53 height 25
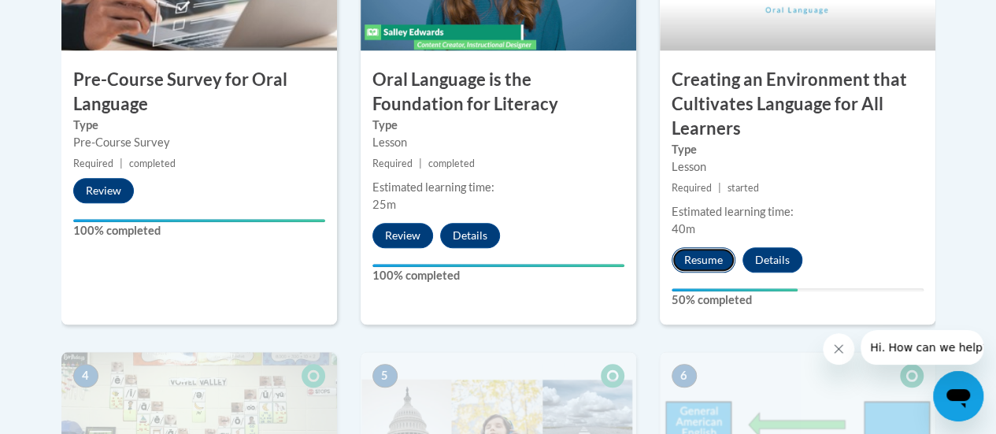
click at [709, 260] on button "Resume" at bounding box center [703, 259] width 64 height 25
